Goal: Information Seeking & Learning: Learn about a topic

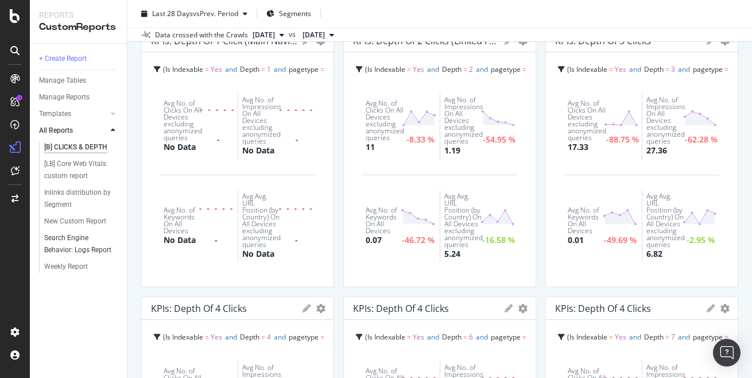
scroll to position [70, 0]
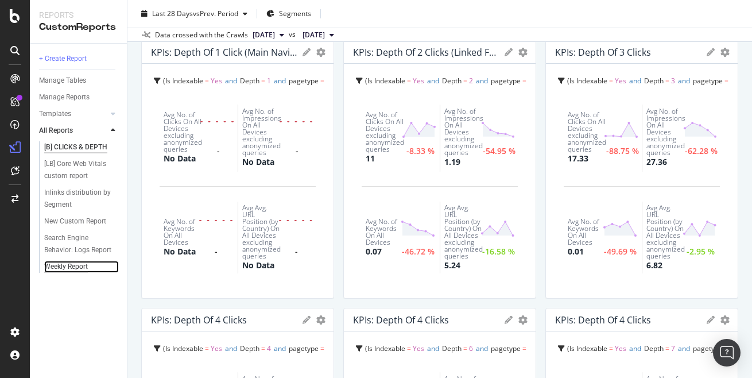
click at [53, 268] on div "Weekly Report" at bounding box center [66, 267] width 44 height 12
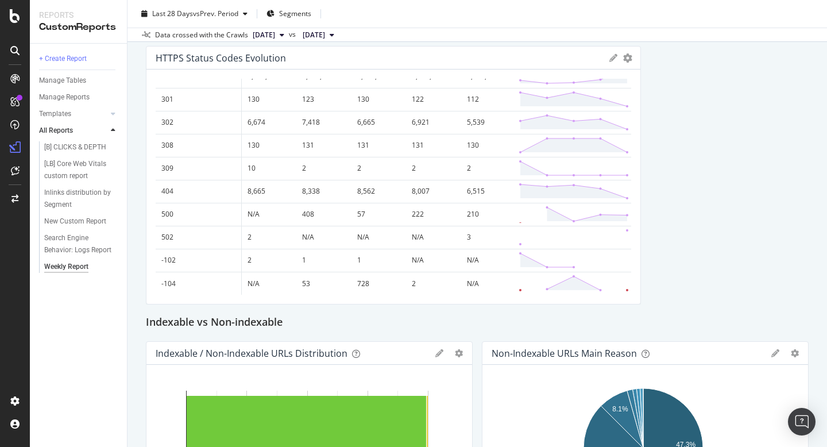
scroll to position [99, 0]
